Goal: Transaction & Acquisition: Purchase product/service

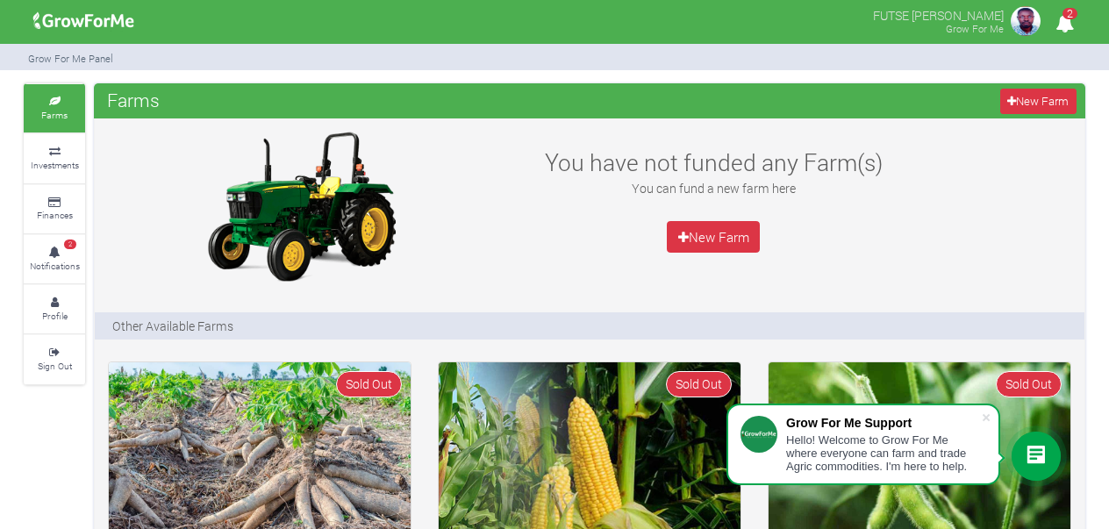
click at [1072, 19] on span "2" at bounding box center [1069, 13] width 15 height 11
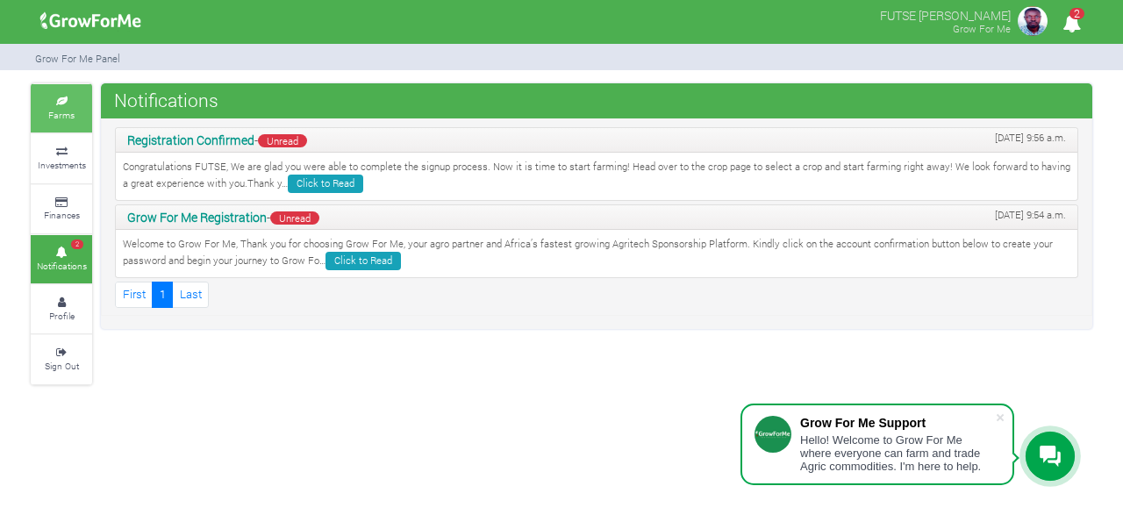
click at [69, 104] on icon at bounding box center [61, 101] width 53 height 9
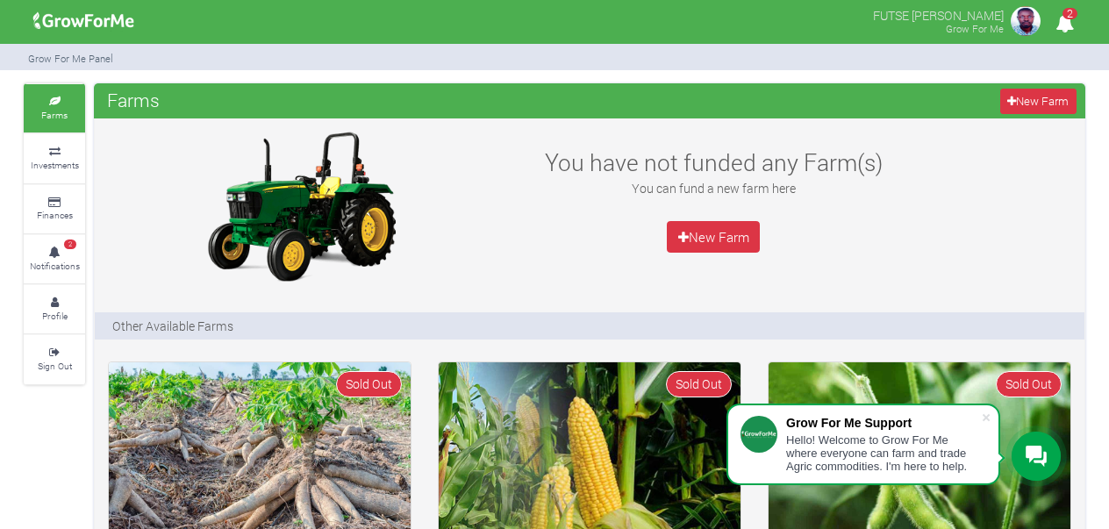
click at [628, 148] on h3 "You have not funded any Farm(s)" at bounding box center [713, 162] width 381 height 28
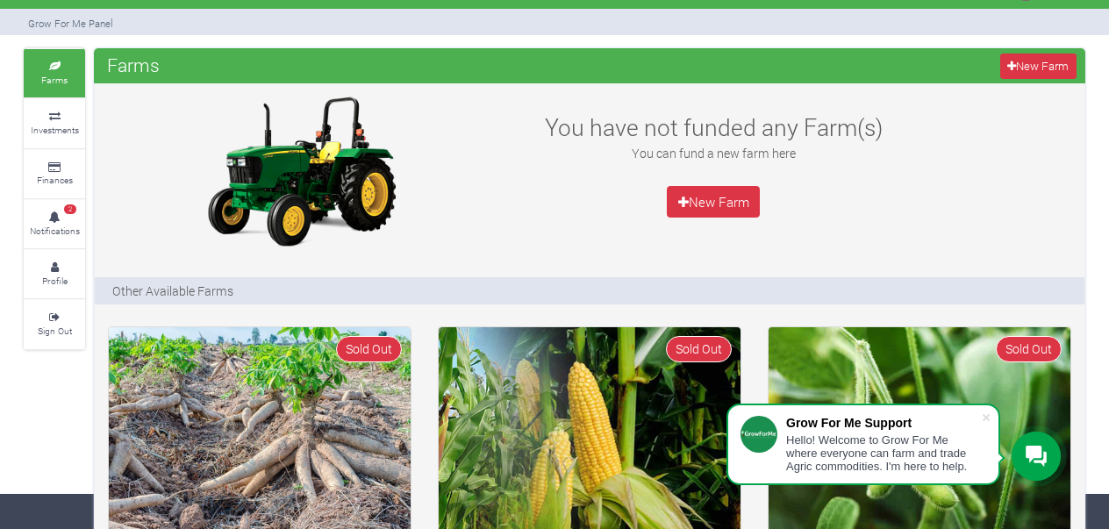
scroll to position [35, 0]
click at [66, 135] on small "Investments" at bounding box center [55, 130] width 48 height 12
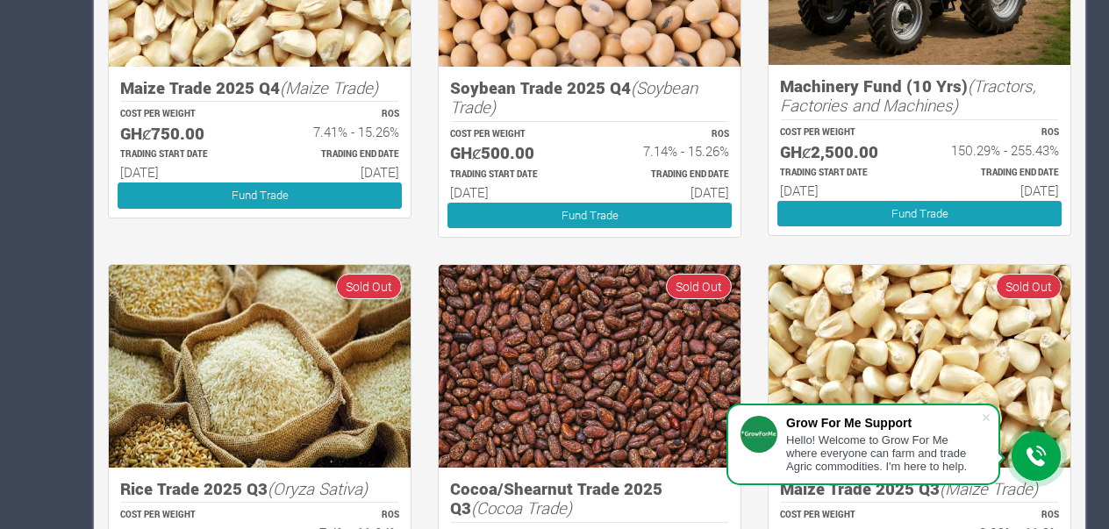
scroll to position [901, 0]
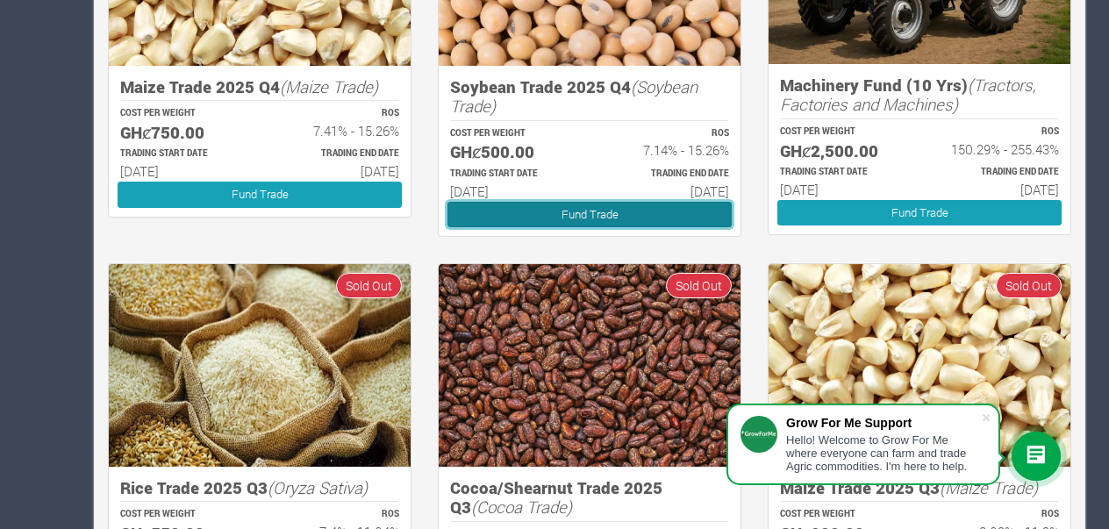
click at [604, 214] on link "Fund Trade" at bounding box center [589, 214] width 284 height 25
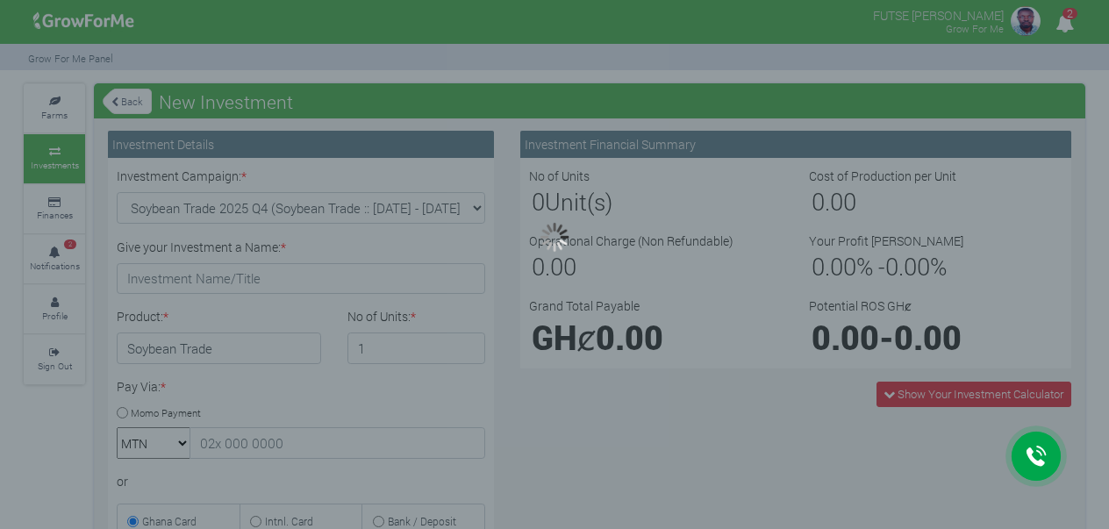
type input "1"
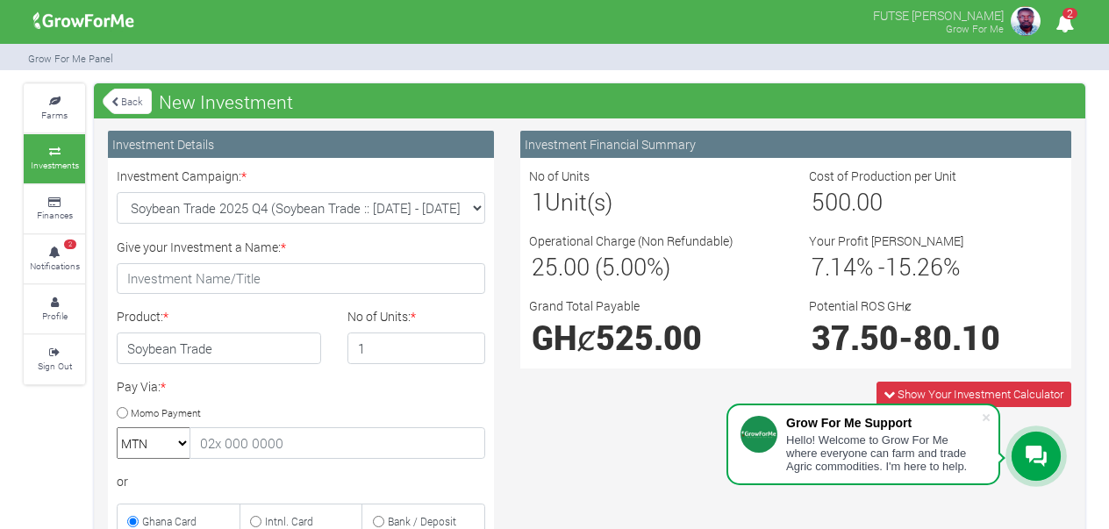
click at [1019, 18] on img at bounding box center [1025, 21] width 35 height 35
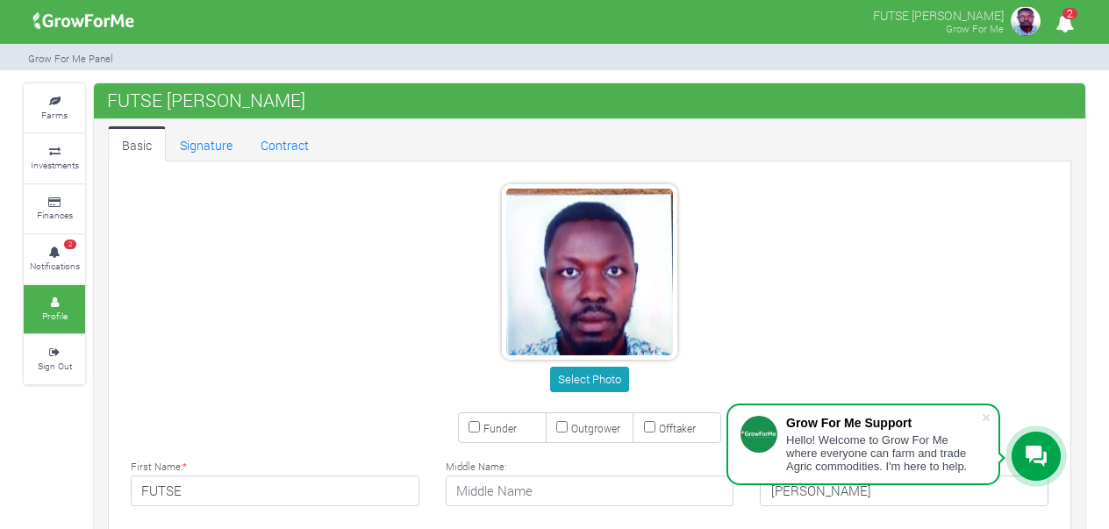
type input "56 178 9452"
click at [833, 261] on div "Select Photo" at bounding box center [589, 291] width 970 height 214
click at [58, 348] on icon at bounding box center [54, 352] width 53 height 9
